Goal: Transaction & Acquisition: Register for event/course

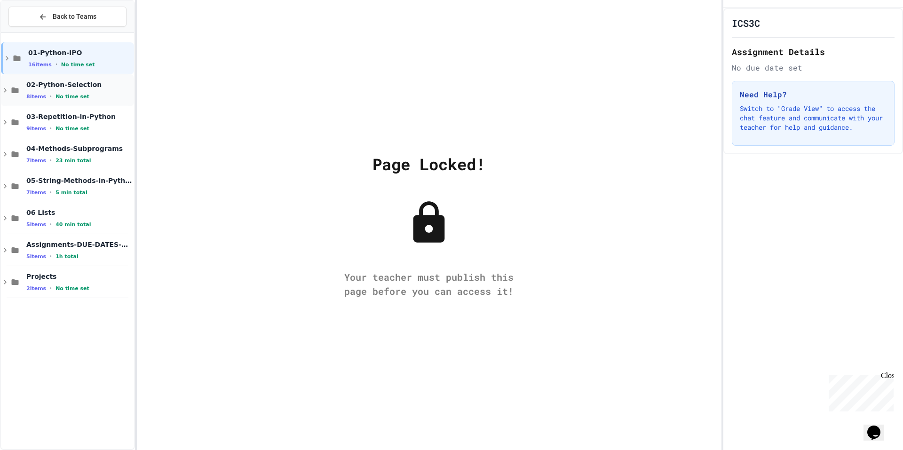
click at [76, 97] on span "No time set" at bounding box center [72, 97] width 34 height 6
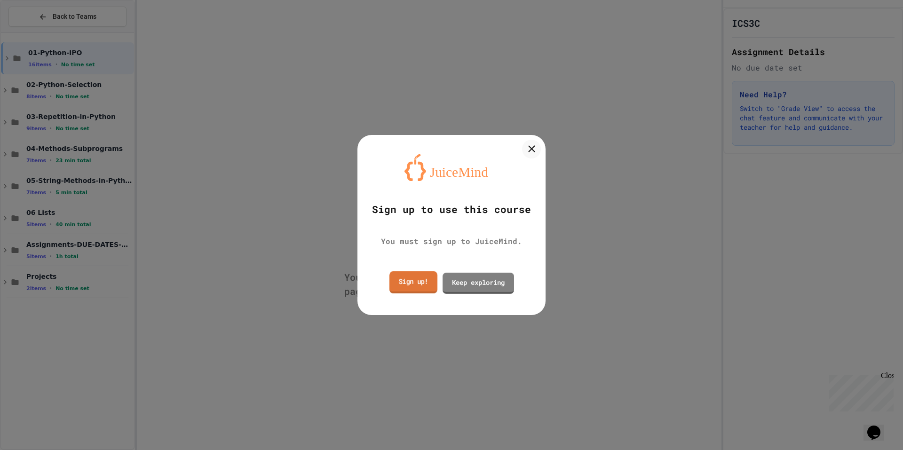
click at [423, 287] on link "Sign up!" at bounding box center [413, 282] width 48 height 22
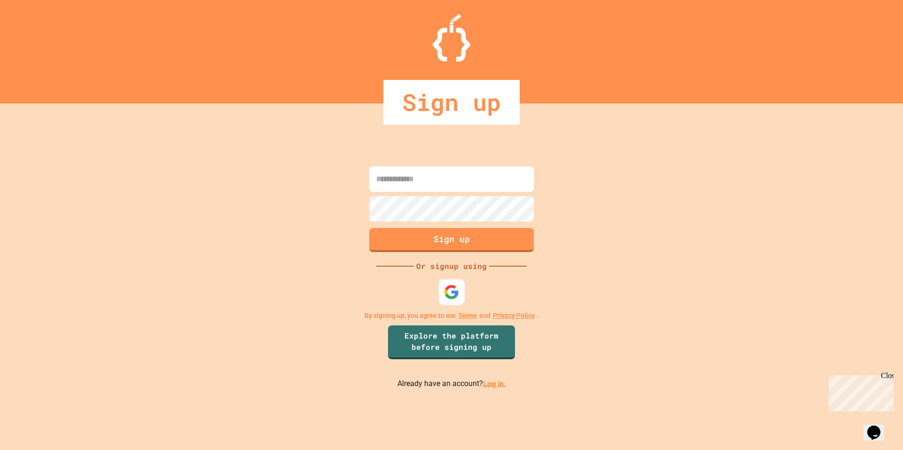
click at [447, 298] on img at bounding box center [452, 292] width 16 height 16
click at [441, 185] on input at bounding box center [451, 178] width 165 height 25
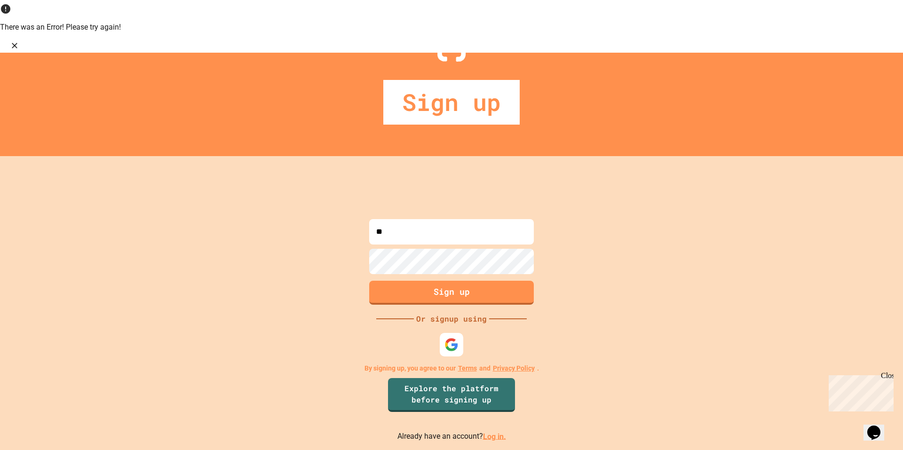
type input "*"
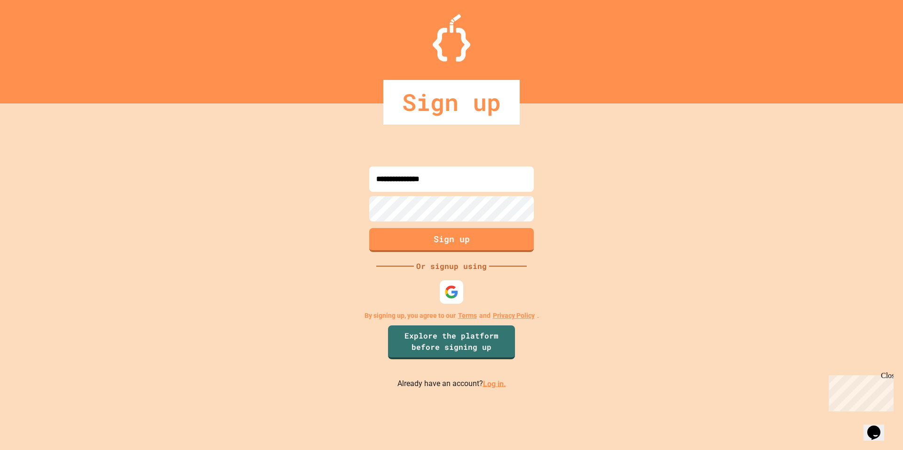
type input "**********"
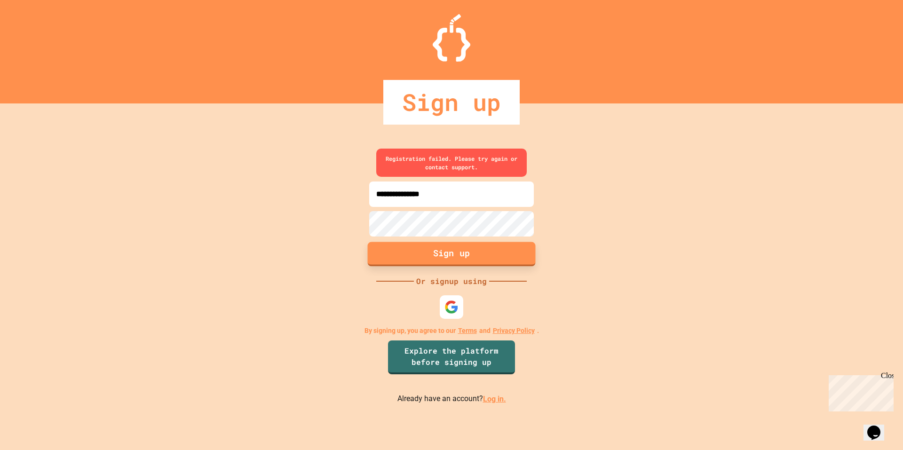
click at [425, 260] on button "Sign up" at bounding box center [452, 254] width 168 height 24
drag, startPoint x: 464, startPoint y: 195, endPoint x: 349, endPoint y: 183, distance: 116.2
click at [349, 183] on div "**********" at bounding box center [451, 276] width 903 height 347
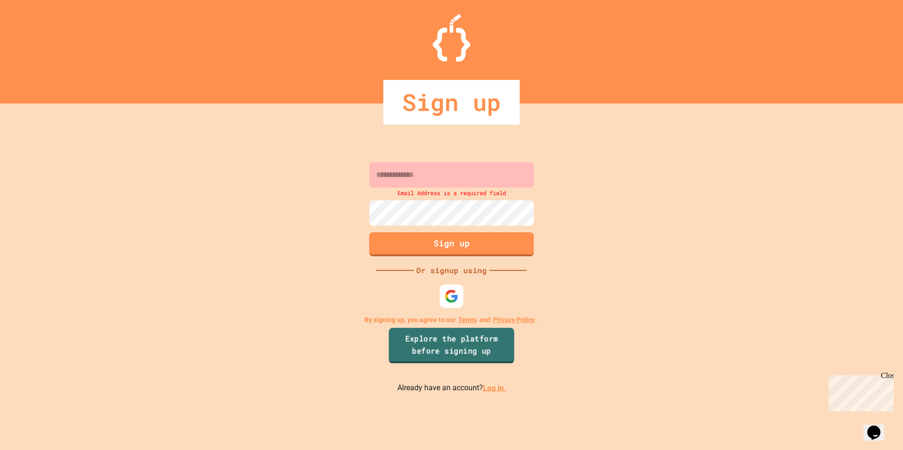
click at [452, 355] on link "Explore the platform before signing up" at bounding box center [452, 346] width 126 height 36
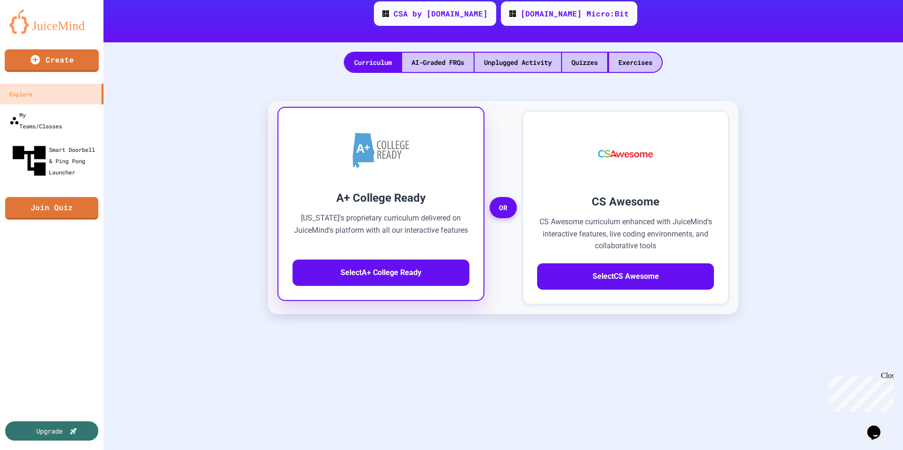
scroll to position [187, 0]
